Goal: Task Accomplishment & Management: Manage account settings

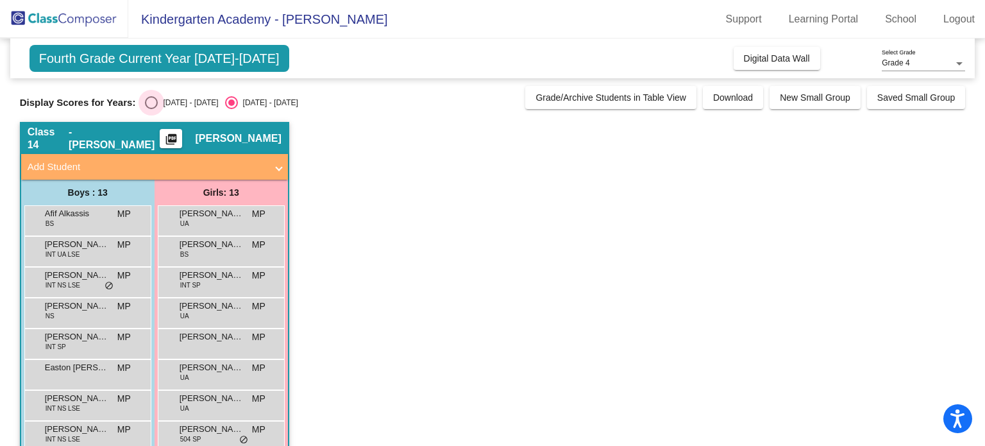
click at [153, 102] on div "Select an option" at bounding box center [151, 102] width 13 height 13
click at [151, 109] on input "[DATE] - [DATE]" at bounding box center [151, 109] width 1 height 1
radio input "true"
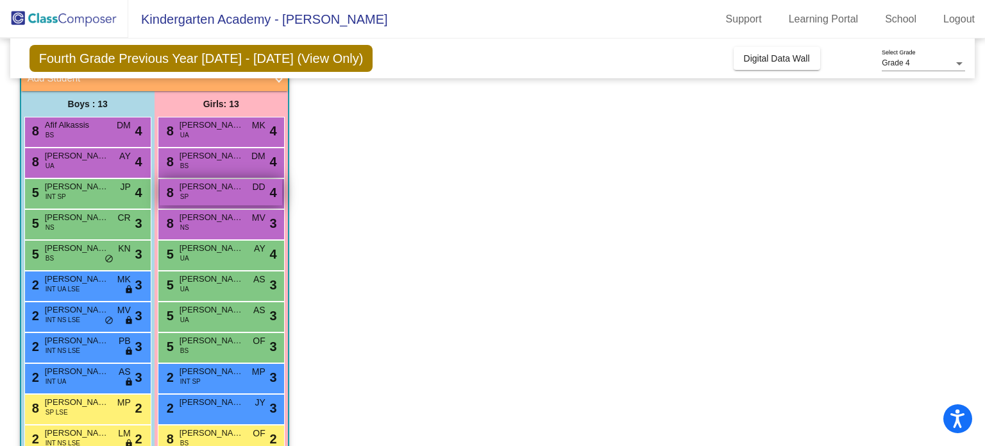
scroll to position [89, 0]
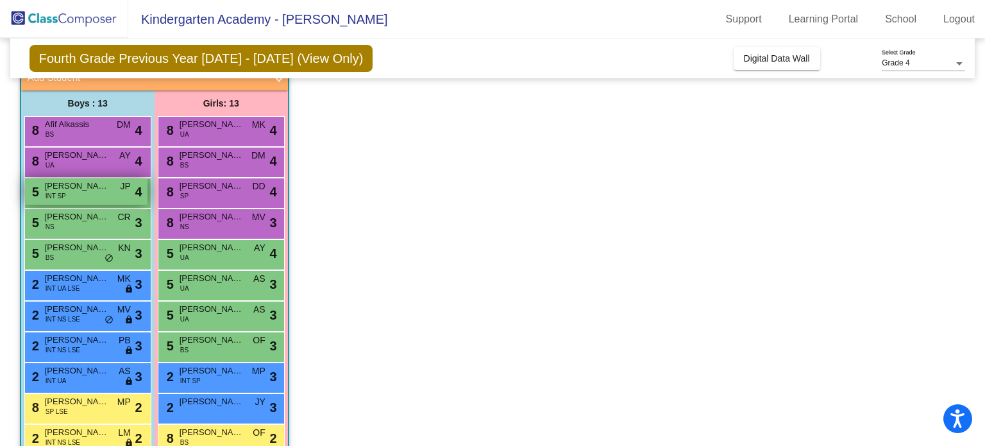
click at [67, 193] on div "5 [PERSON_NAME] INT SP JP lock do_not_disturb_alt 4" at bounding box center [86, 191] width 122 height 26
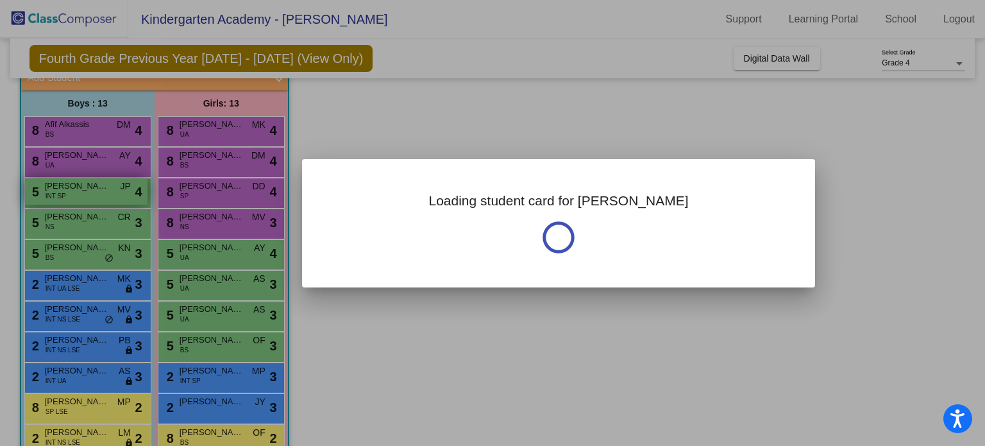
click at [67, 193] on div at bounding box center [492, 223] width 985 height 446
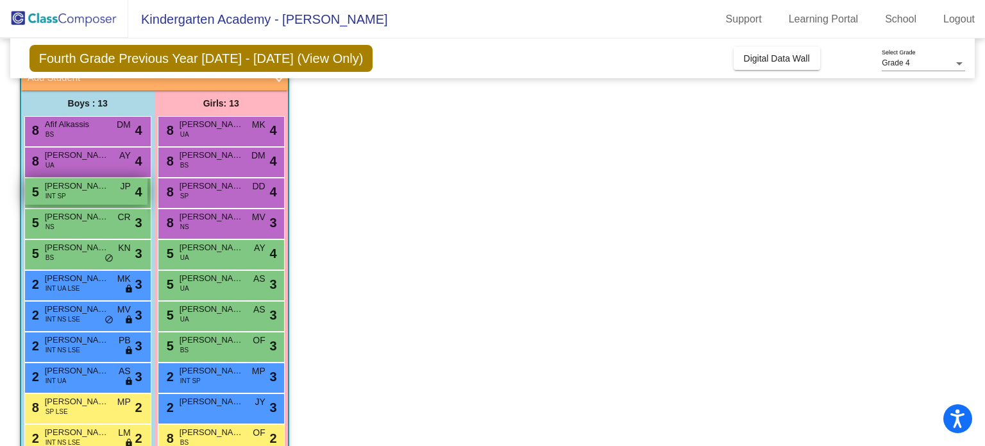
click at [90, 196] on div "5 [PERSON_NAME] INT SP JP lock do_not_disturb_alt 4" at bounding box center [86, 191] width 122 height 26
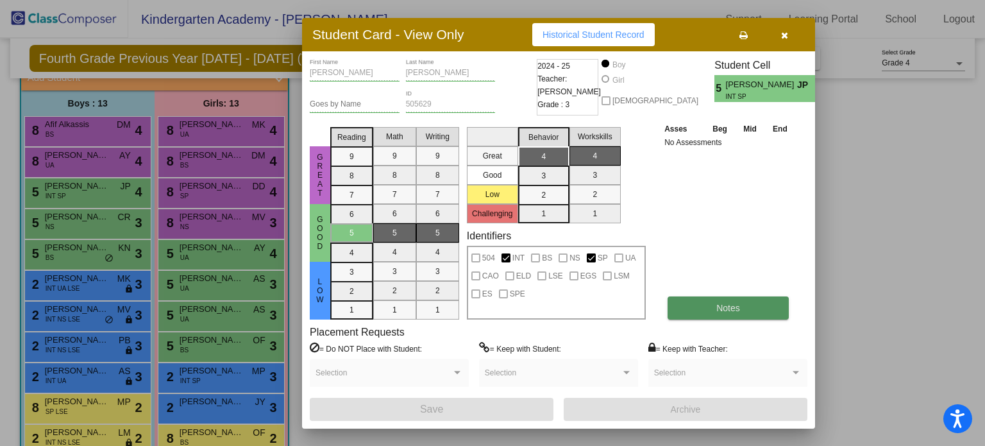
click at [710, 304] on button "Notes" at bounding box center [727, 307] width 121 height 23
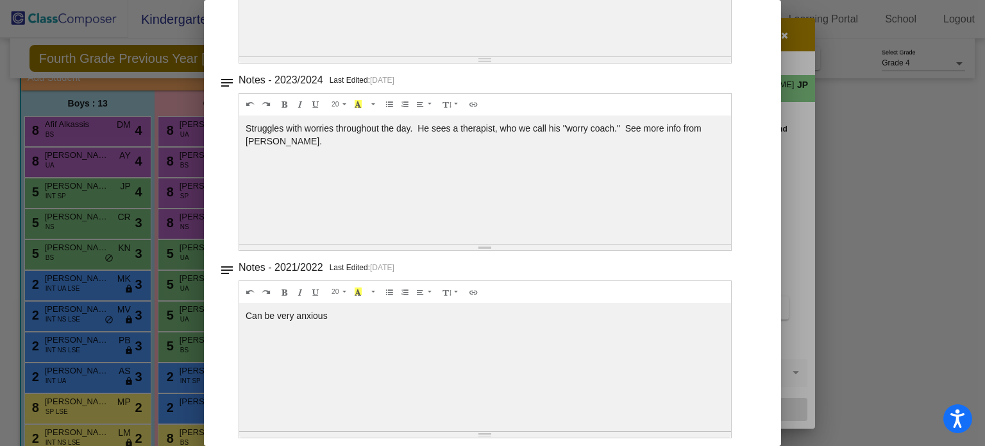
scroll to position [0, 0]
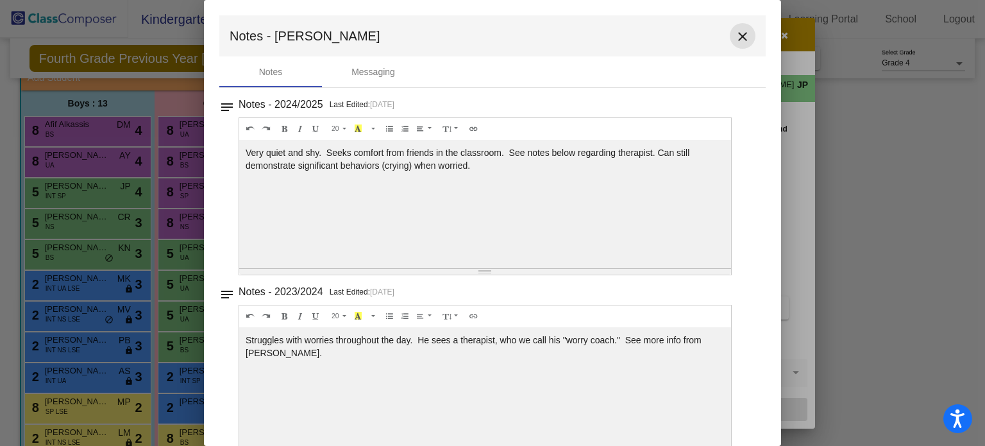
click at [735, 35] on mat-icon "close" at bounding box center [742, 36] width 15 height 15
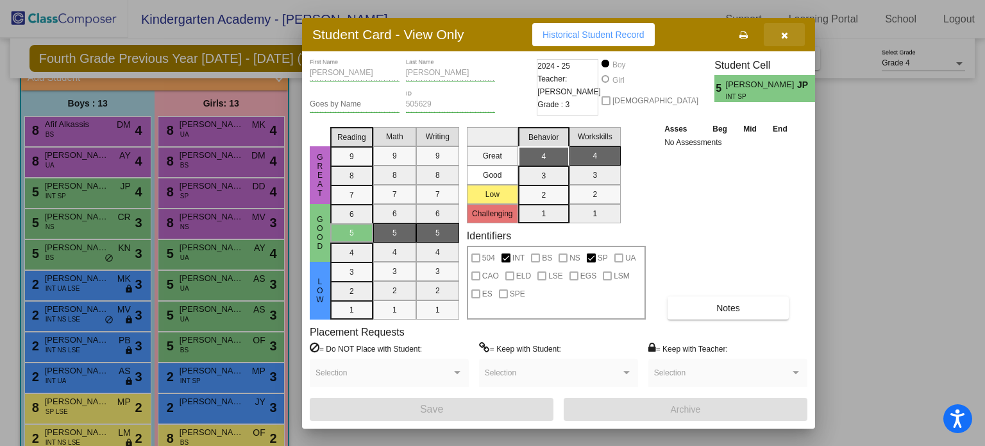
click at [787, 37] on icon "button" at bounding box center [784, 35] width 7 height 9
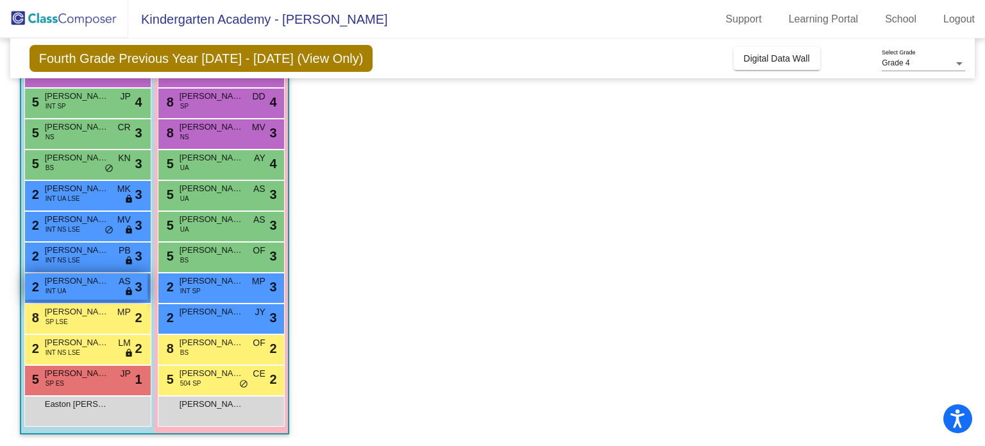
scroll to position [180, 0]
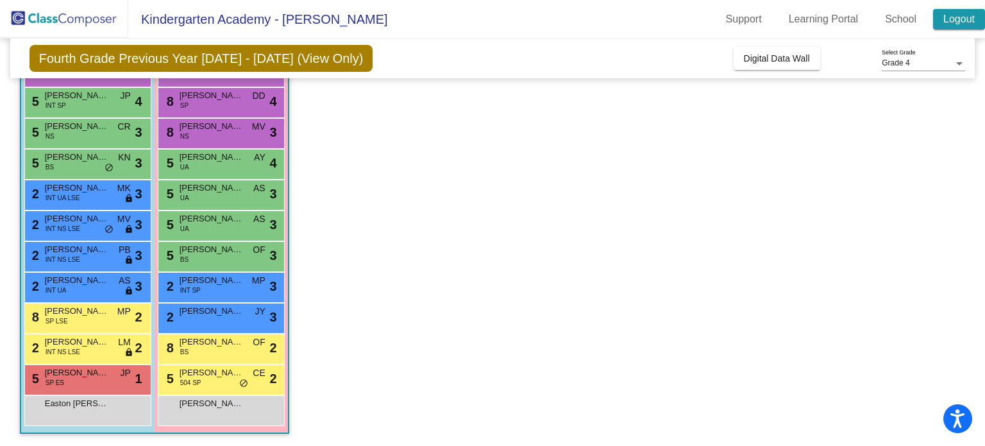
click at [961, 15] on link "Logout" at bounding box center [959, 19] width 52 height 21
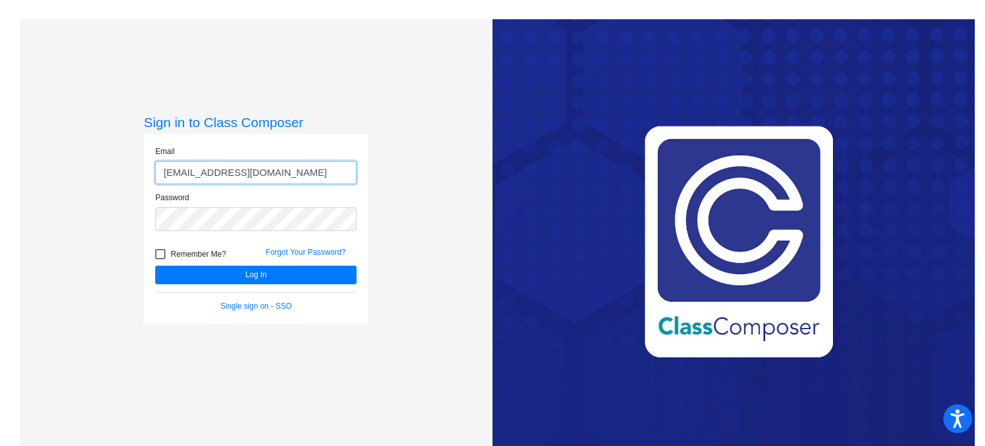
click at [280, 166] on input "[EMAIL_ADDRESS][DOMAIN_NAME]" at bounding box center [255, 173] width 201 height 24
type input "[EMAIL_ADDRESS][DOMAIN_NAME]"
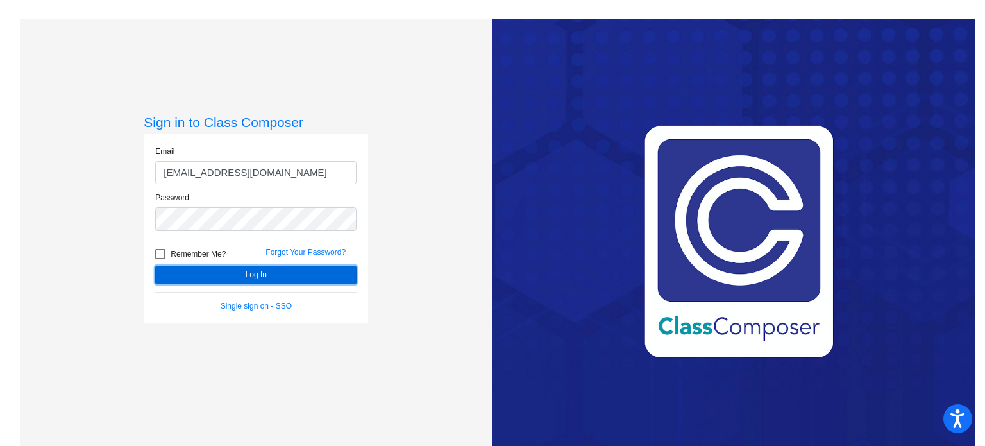
click at [241, 276] on button "Log In" at bounding box center [255, 274] width 201 height 19
